Goal: Transaction & Acquisition: Purchase product/service

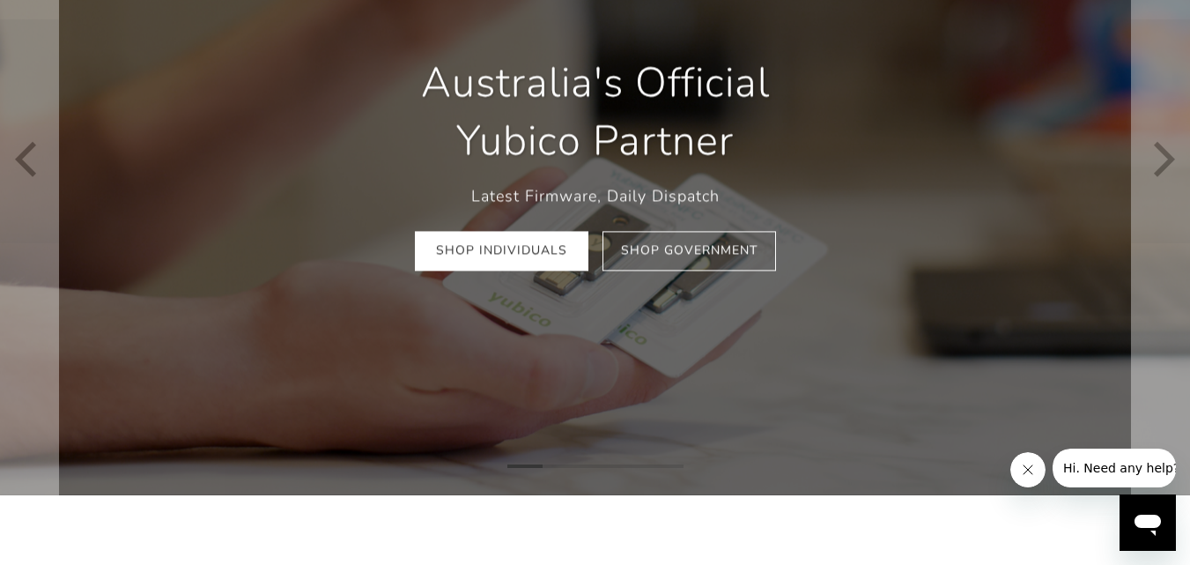
scroll to position [204, 0]
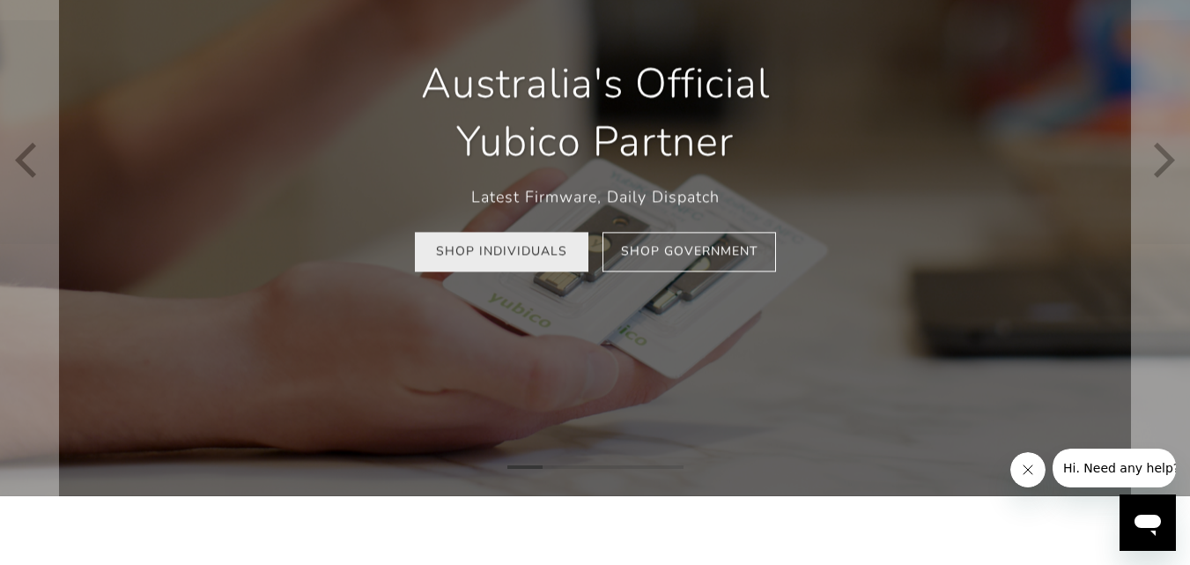
click at [528, 257] on link "Shop Individuals" at bounding box center [502, 252] width 174 height 40
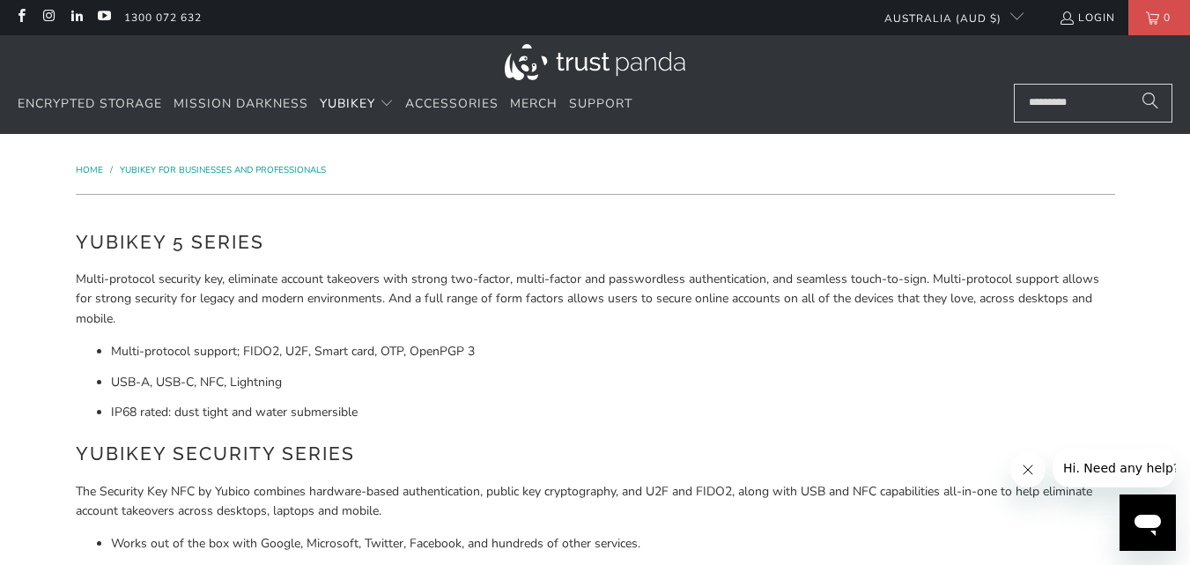
click at [664, 309] on p "Multi-protocol security key, eliminate account takeovers with strong two-factor…" at bounding box center [596, 299] width 1040 height 59
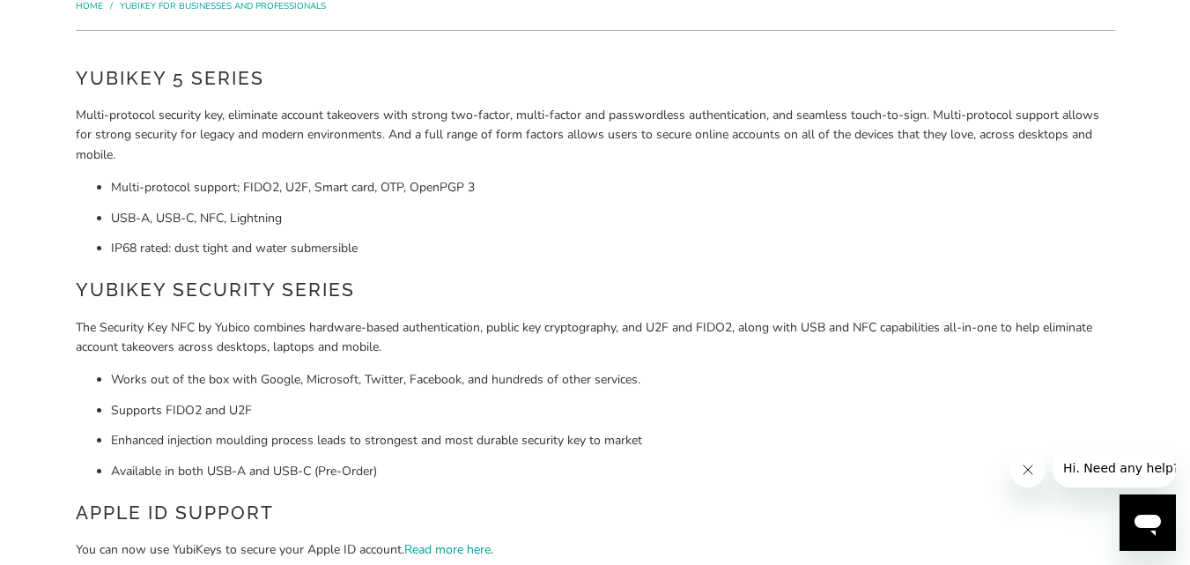
scroll to position [183, 0]
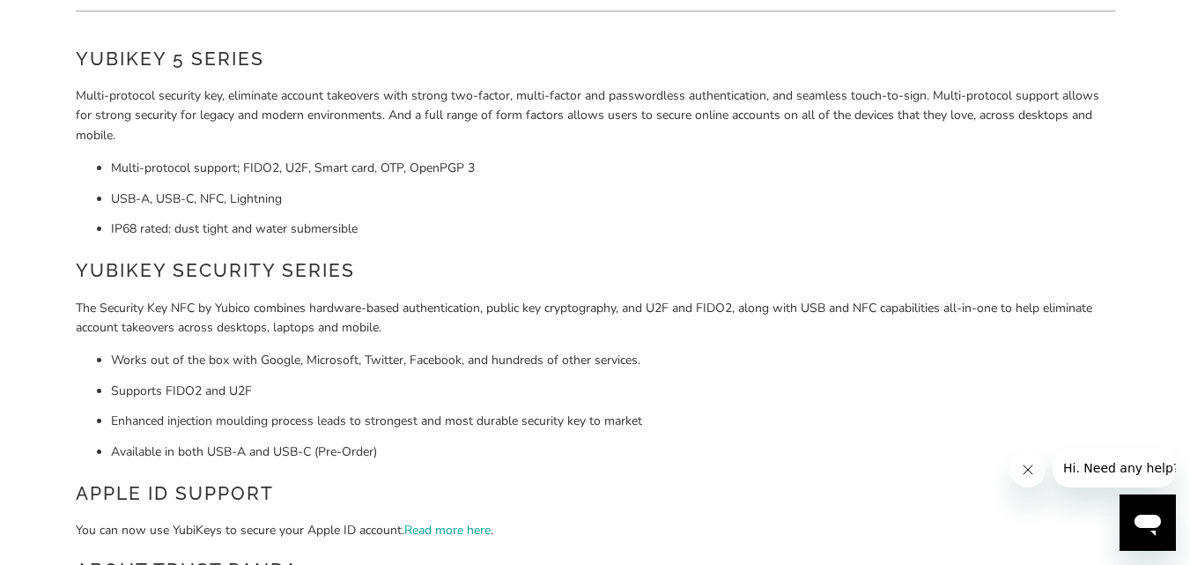
click at [664, 309] on p "The Security Key NFC by Yubico combines hardware-based authentication, public k…" at bounding box center [596, 319] width 1040 height 40
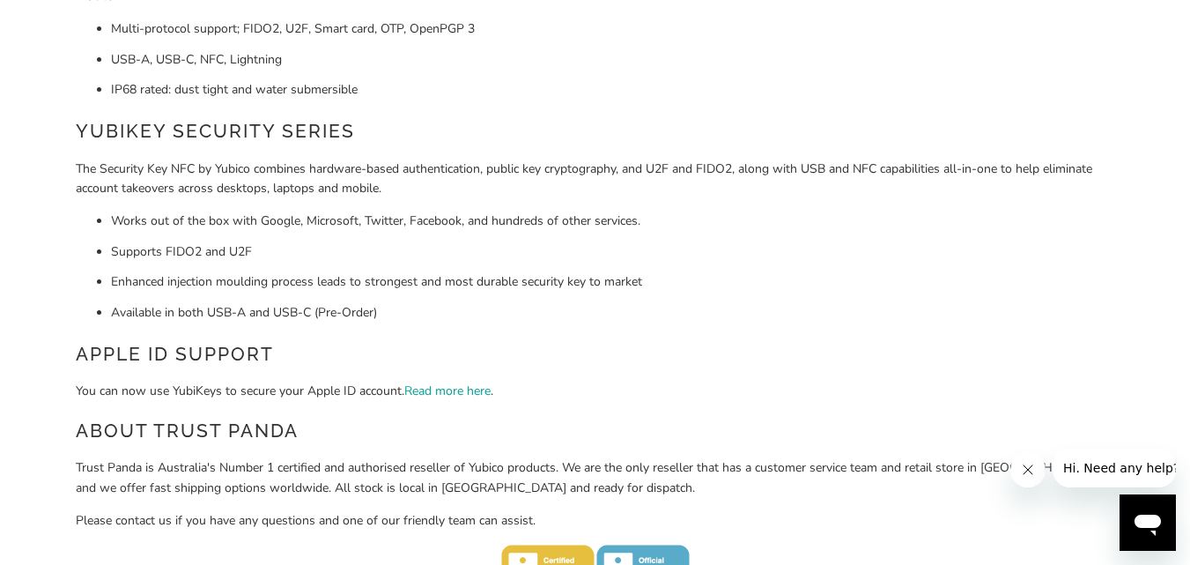
scroll to position [323, 0]
click at [664, 309] on li "Available in both USB-A and USB-C (Pre-Order)" at bounding box center [613, 311] width 1004 height 19
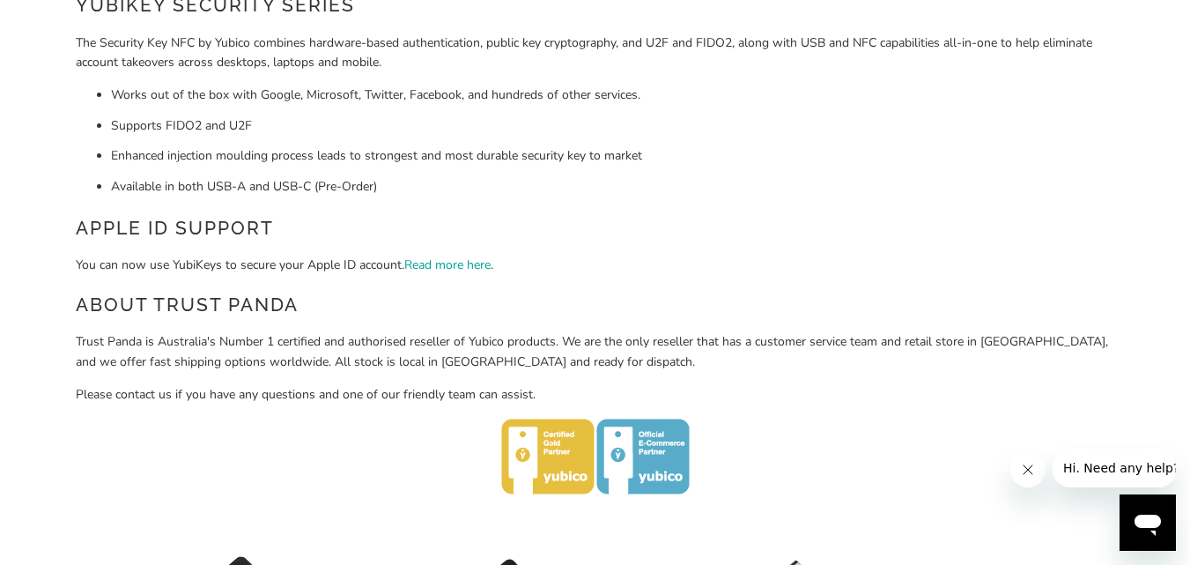
scroll to position [455, 0]
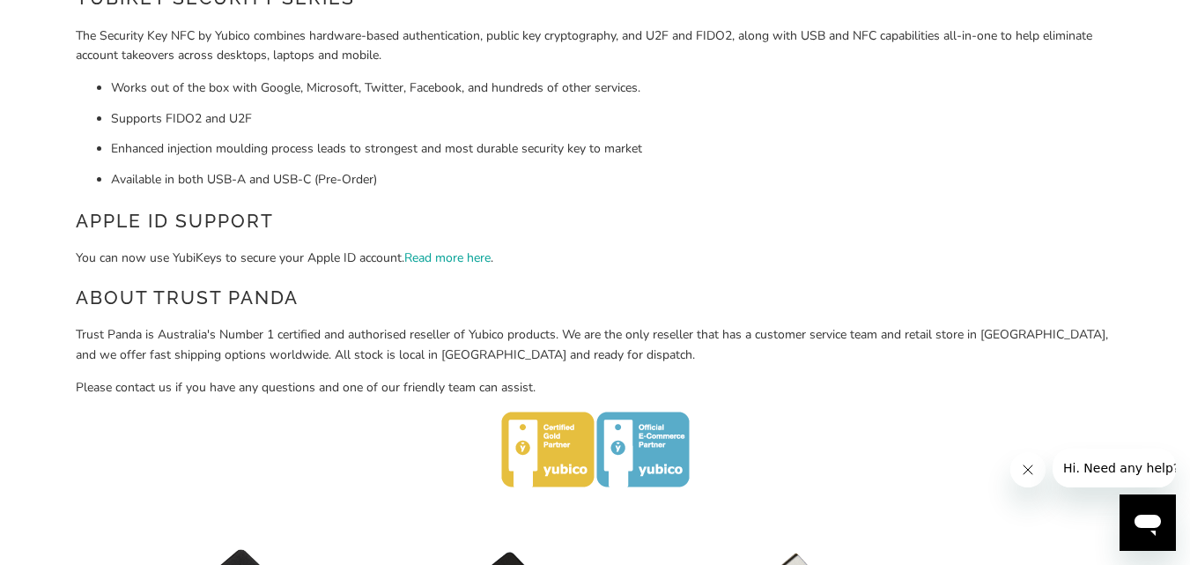
click at [664, 309] on h2 "About Trust Panda" at bounding box center [596, 298] width 1040 height 28
